Goal: Transaction & Acquisition: Purchase product/service

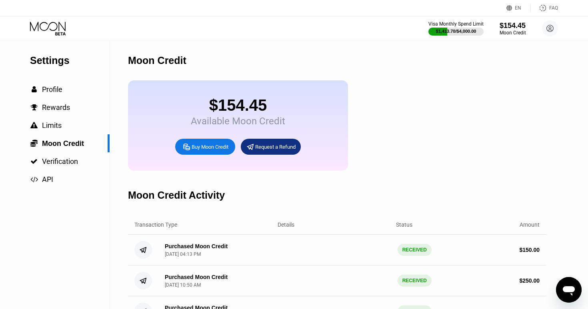
click at [55, 33] on icon at bounding box center [60, 33] width 10 height 3
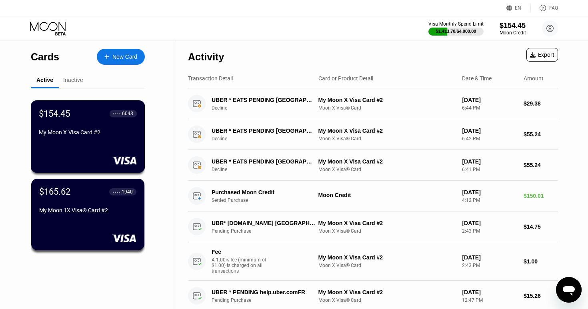
click at [93, 141] on div "$154.45 ● ● ● ● 6043 My Moon X Visa Card #2" at bounding box center [88, 136] width 114 height 72
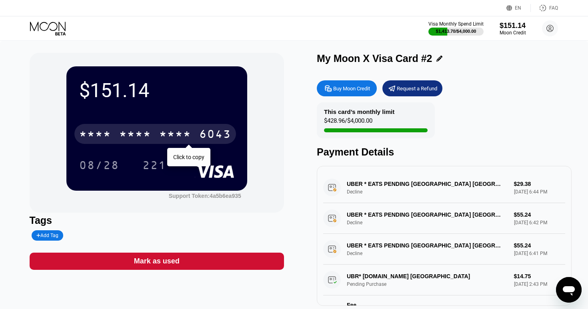
click at [182, 137] on div "* * * *" at bounding box center [175, 135] width 32 height 13
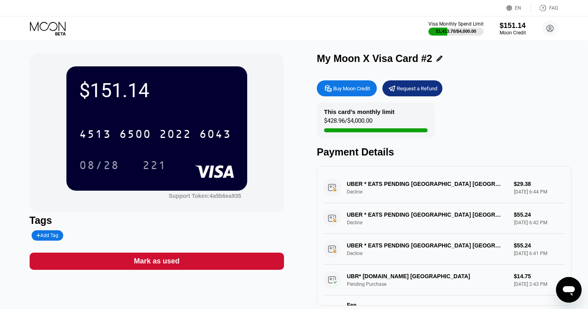
click at [196, 128] on div "[CREDIT_CARD_NUMBER]" at bounding box center [155, 134] width 162 height 20
click at [144, 169] on div "221" at bounding box center [154, 166] width 24 height 13
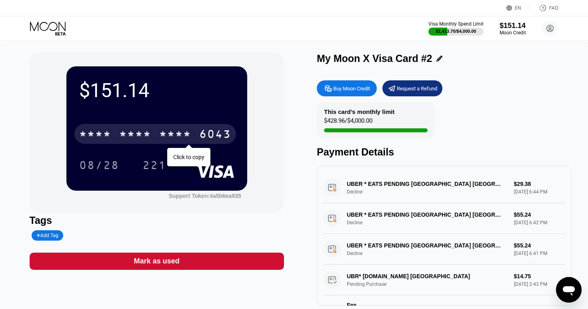
click at [168, 140] on div "* * * * * * * * * * * * 6043" at bounding box center [155, 134] width 162 height 20
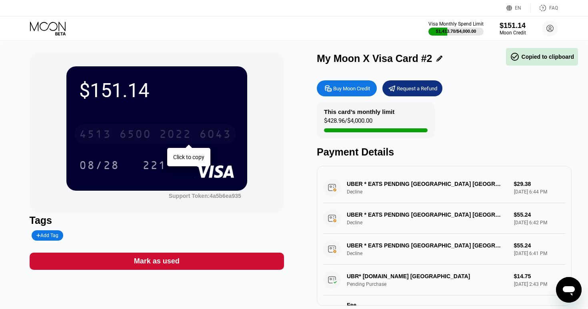
click at [165, 140] on div "[CREDIT_CARD_NUMBER]" at bounding box center [155, 134] width 162 height 20
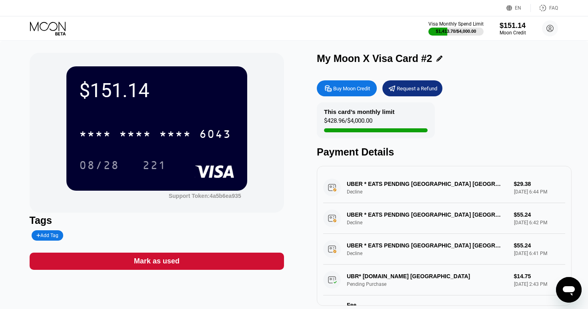
click at [201, 120] on div "* * * * * * * * * * * * 6043" at bounding box center [156, 131] width 155 height 27
click at [199, 137] on div "6043" at bounding box center [215, 135] width 32 height 13
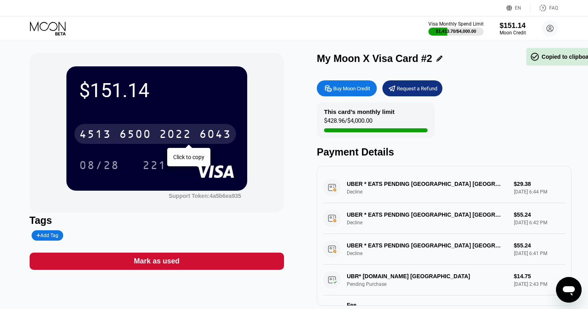
click at [199, 137] on div "6043" at bounding box center [215, 135] width 32 height 13
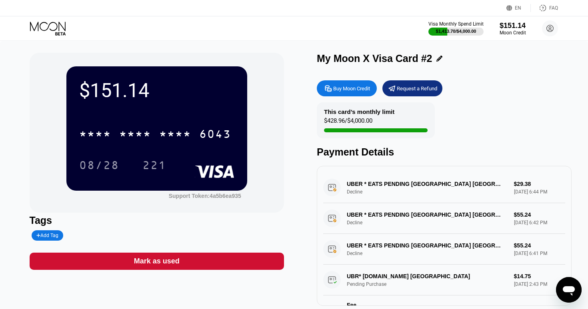
click at [142, 169] on div "221" at bounding box center [154, 166] width 24 height 13
click at [54, 22] on icon at bounding box center [48, 26] width 36 height 9
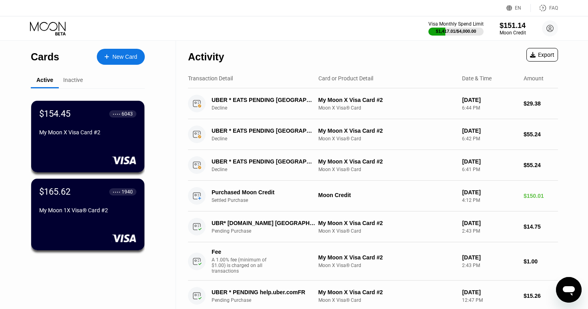
click at [58, 34] on icon at bounding box center [60, 33] width 10 height 3
click at [135, 56] on div "New Card" at bounding box center [124, 57] width 25 height 7
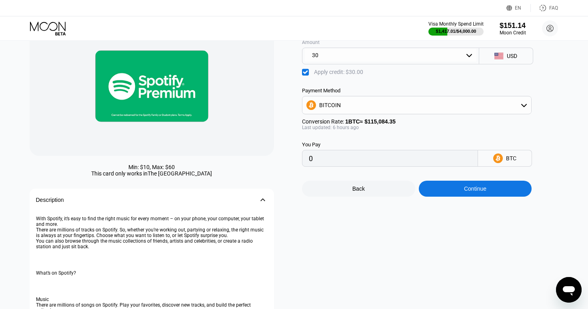
scroll to position [16, 0]
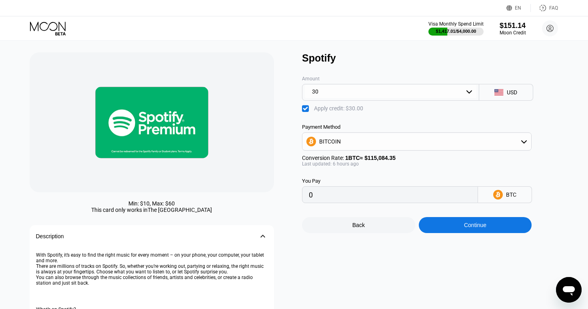
click at [337, 112] on div " Apply credit: $30.00" at bounding box center [334, 109] width 65 height 8
click at [337, 112] on div " Apply credit: $30.00" at bounding box center [334, 109] width 65 height 8
type input "0"
click at [471, 232] on div "Continue" at bounding box center [475, 225] width 113 height 16
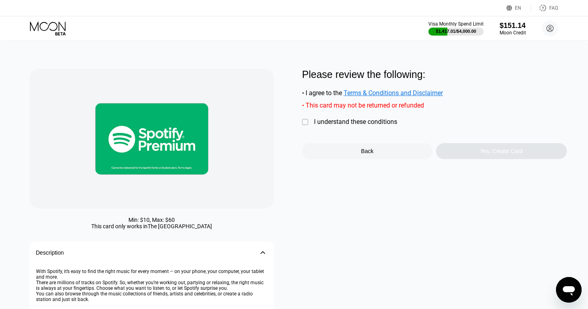
click at [359, 128] on div "Please review the following: • I agree to the Terms & Conditions and Disclaimer…" at bounding box center [434, 114] width 265 height 90
click at [359, 124] on div "I understand these conditions" at bounding box center [355, 122] width 83 height 8
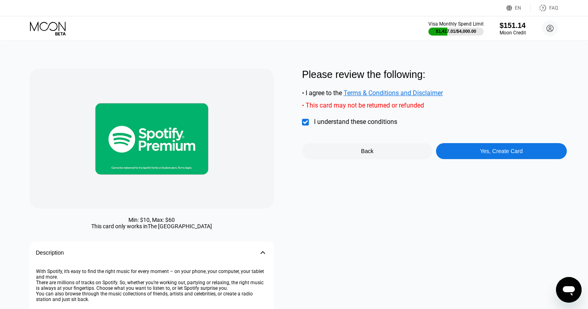
click at [305, 125] on div "" at bounding box center [306, 122] width 8 height 8
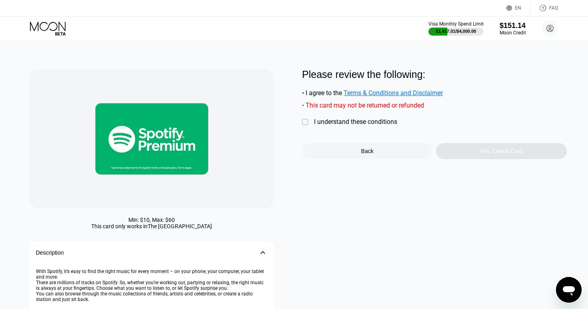
click at [305, 125] on div "" at bounding box center [306, 122] width 8 height 8
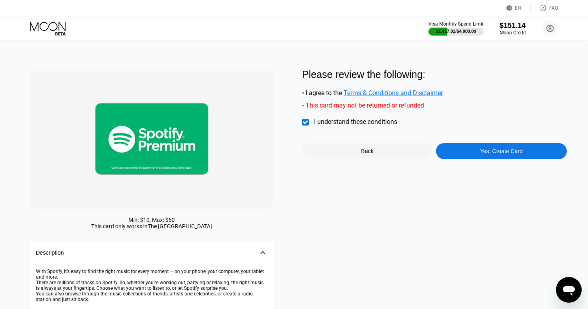
click at [460, 147] on div "Yes, Create Card" at bounding box center [501, 151] width 130 height 16
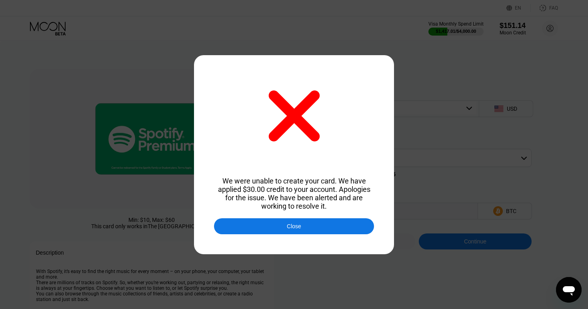
click at [322, 223] on div "Close" at bounding box center [294, 226] width 160 height 16
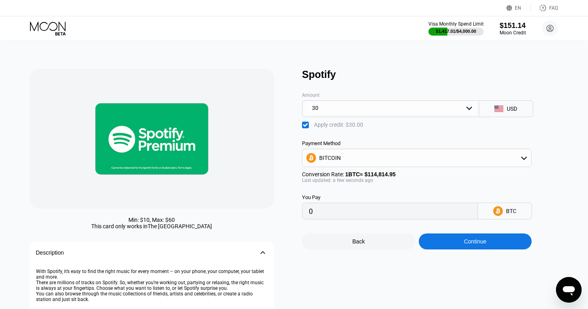
click at [44, 24] on icon at bounding box center [48, 29] width 37 height 14
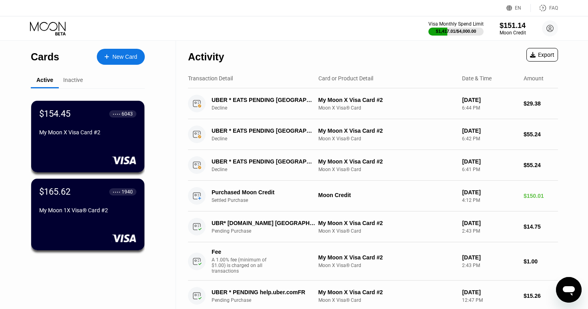
click at [110, 59] on div at bounding box center [110, 57] width 3 height 7
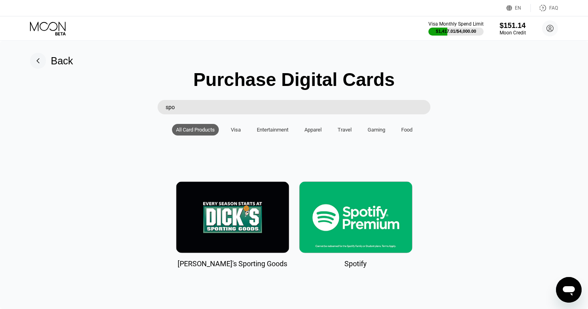
click at [237, 130] on div "Visa" at bounding box center [236, 130] width 10 height 6
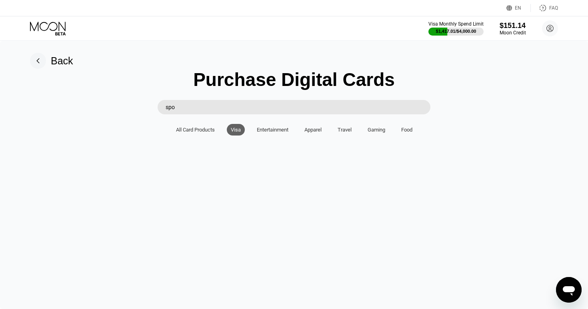
click at [217, 108] on input "spo" at bounding box center [297, 107] width 265 height 14
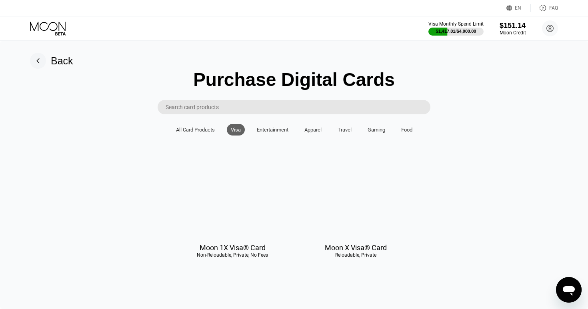
click at [327, 232] on div at bounding box center [355, 201] width 113 height 72
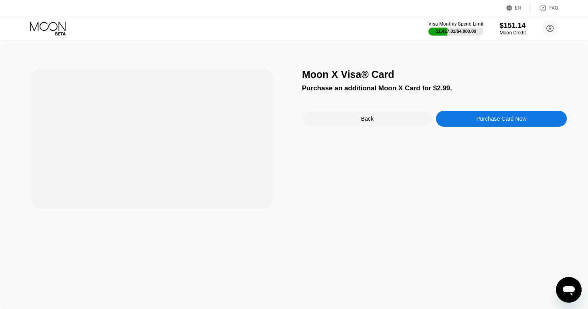
click at [453, 116] on div "Purchase Card Now" at bounding box center [501, 119] width 130 height 16
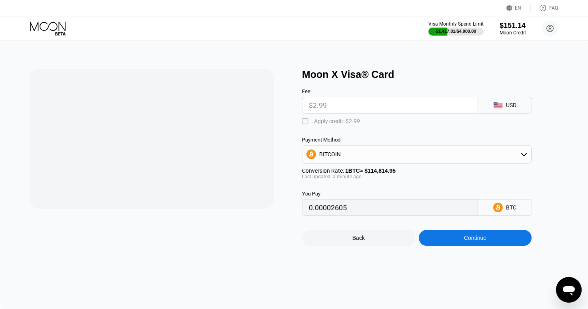
click at [323, 115] on div " Apply credit: $2.99" at bounding box center [430, 120] width 256 height 12
click at [321, 122] on div "Apply credit: $2.99" at bounding box center [337, 121] width 46 height 6
type input "0"
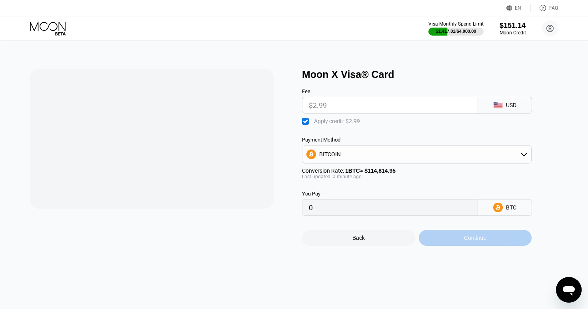
click at [445, 235] on div "Continue" at bounding box center [475, 238] width 113 height 16
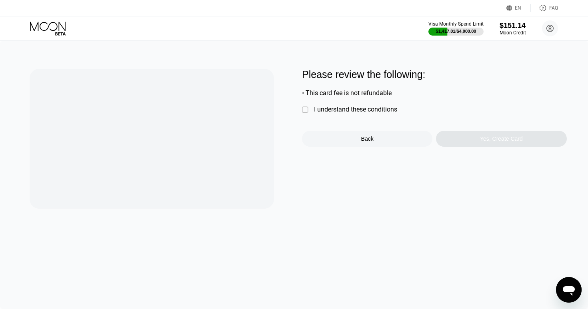
click at [339, 108] on div "I understand these conditions" at bounding box center [355, 110] width 83 height 8
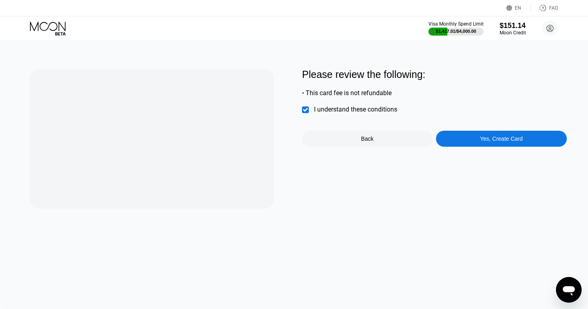
click at [453, 150] on div "Please review the following: • This card fee is not refundable  I understand t…" at bounding box center [434, 139] width 265 height 140
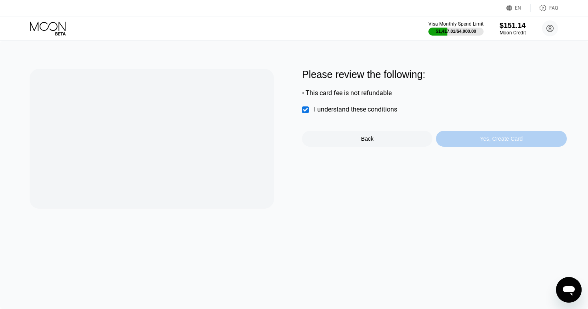
click at [453, 142] on div "Yes, Create Card" at bounding box center [501, 139] width 130 height 16
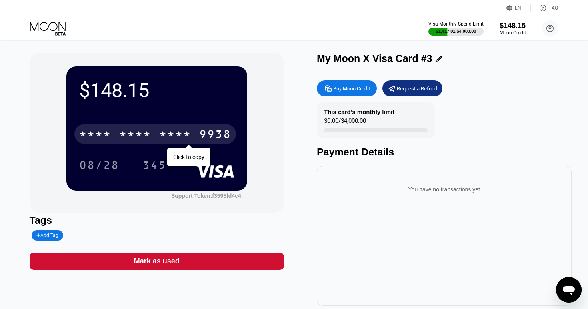
click at [159, 130] on div "* * * *" at bounding box center [175, 135] width 32 height 13
click at [159, 133] on div "2776" at bounding box center [175, 135] width 32 height 13
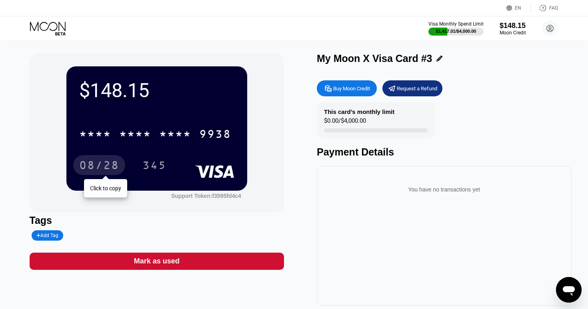
click at [96, 158] on div "08/28" at bounding box center [99, 165] width 52 height 20
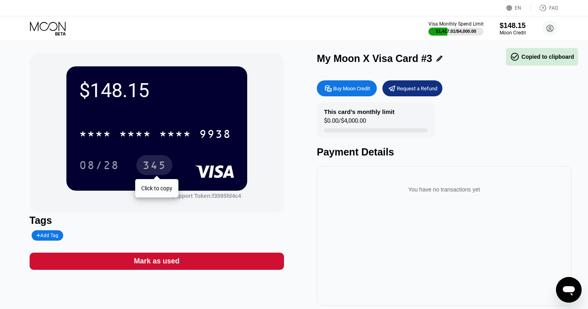
click at [142, 171] on div "345" at bounding box center [154, 166] width 24 height 13
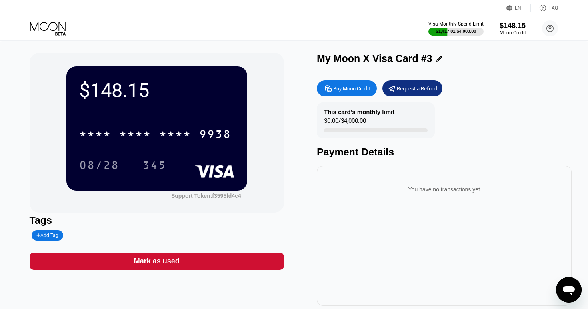
click at [41, 27] on icon at bounding box center [48, 29] width 37 height 14
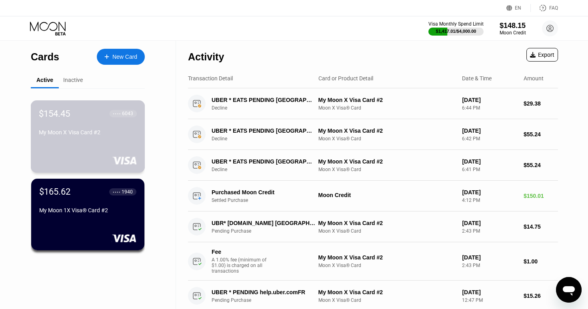
drag, startPoint x: 87, startPoint y: 150, endPoint x: 9, endPoint y: 85, distance: 101.6
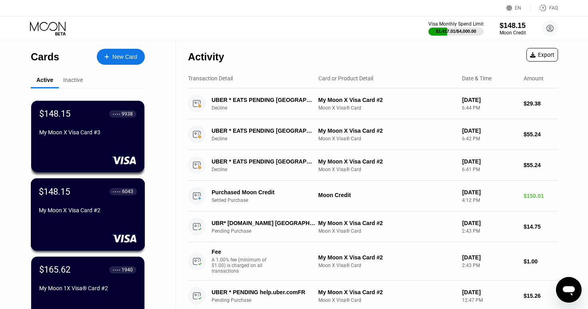
click at [97, 208] on div "My Moon X Visa Card #2" at bounding box center [88, 210] width 98 height 6
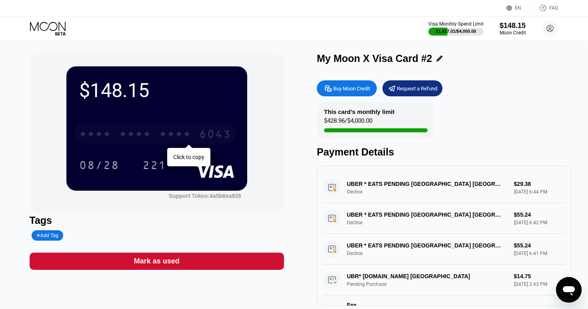
click at [150, 140] on div "* * * *" at bounding box center [135, 135] width 32 height 13
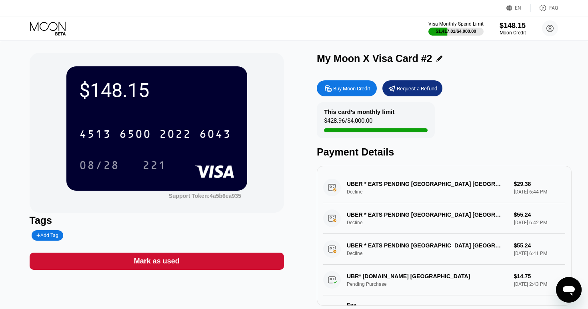
click at [120, 161] on div "08/28" at bounding box center [99, 165] width 52 height 20
click at [138, 159] on div "08/28 221" at bounding box center [156, 165] width 155 height 20
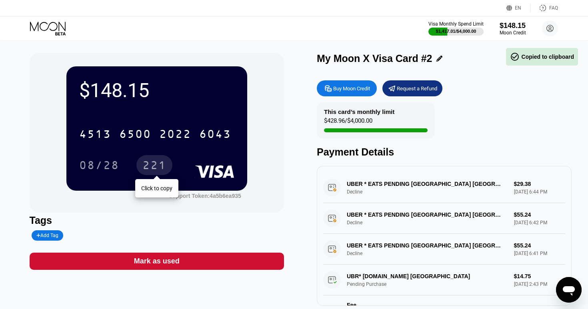
click at [146, 164] on div "221" at bounding box center [154, 166] width 24 height 13
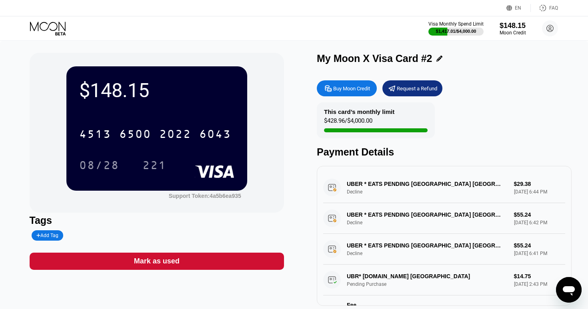
click at [60, 22] on icon at bounding box center [48, 29] width 37 height 14
